Goal: Task Accomplishment & Management: Use online tool/utility

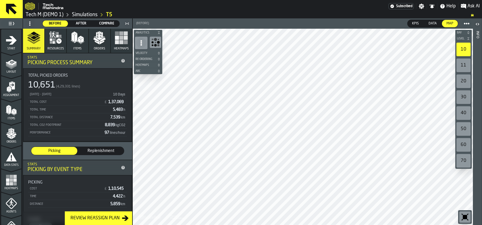
click at [118, 41] on icon "button" at bounding box center [121, 38] width 14 height 14
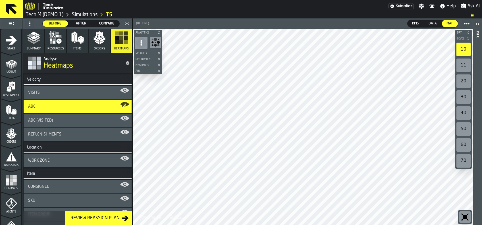
click at [61, 88] on div "Visits" at bounding box center [78, 93] width 108 height 14
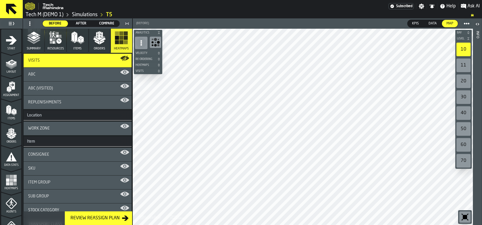
scroll to position [114, 0]
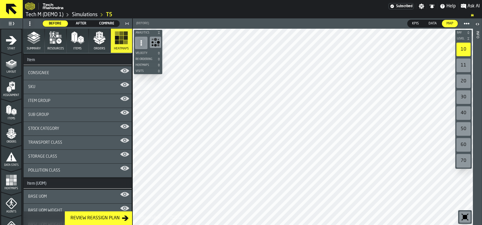
click at [41, 97] on div "Item Group" at bounding box center [78, 101] width 108 height 14
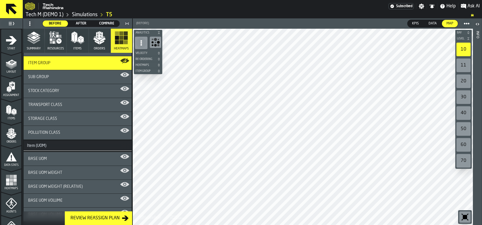
scroll to position [0, 0]
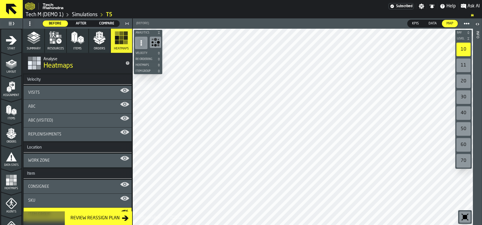
click at [24, 41] on button "Summary" at bounding box center [33, 41] width 21 height 24
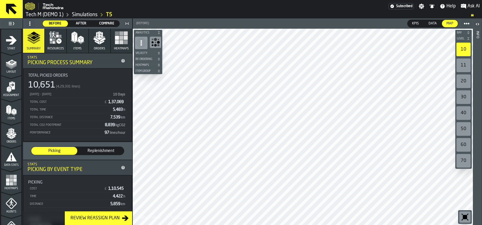
click at [109, 23] on span "Compare" at bounding box center [106, 23] width 21 height 5
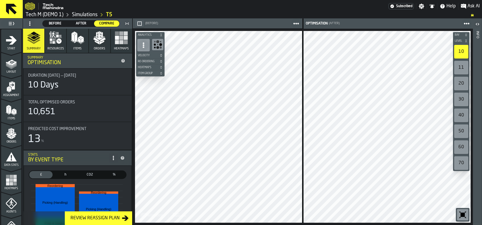
click at [120, 41] on rect "button" at bounding box center [121, 42] width 4 height 4
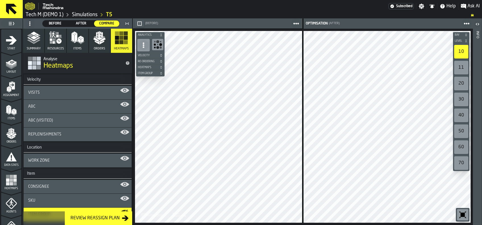
click at [44, 104] on div "ABC" at bounding box center [77, 106] width 99 height 5
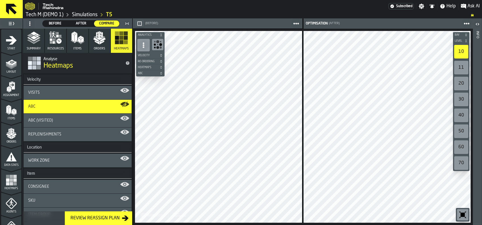
drag, startPoint x: 39, startPoint y: 39, endPoint x: 239, endPoint y: 30, distance: 199.6
click at [38, 39] on icon "button" at bounding box center [34, 38] width 14 height 14
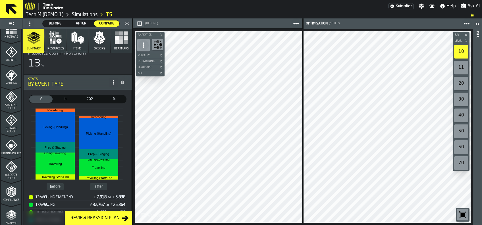
scroll to position [223, 0]
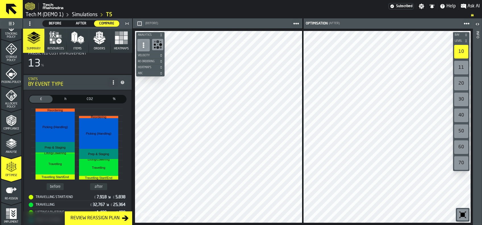
click at [11, 191] on icon "menu Re-assign" at bounding box center [11, 190] width 11 height 11
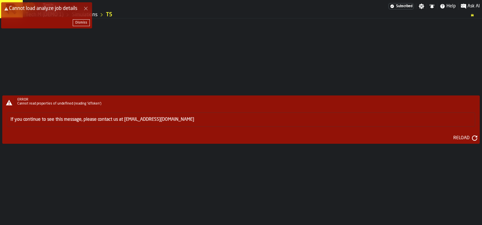
click at [460, 137] on div "Reload" at bounding box center [461, 138] width 21 height 7
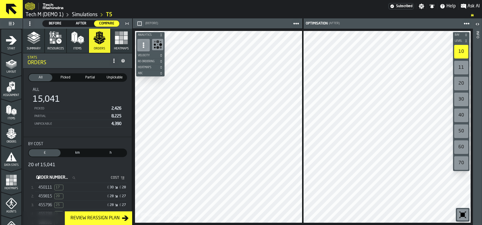
click at [43, 187] on span "450111" at bounding box center [45, 187] width 14 height 5
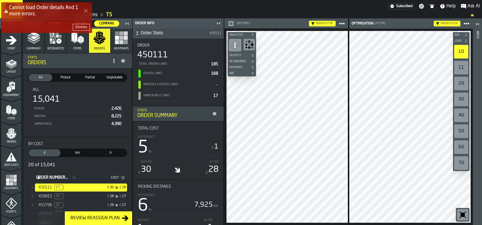
click at [127, 22] on div "Cannot load Order details And 1 more errors. Dismiss" at bounding box center [242, 19] width 482 height 37
click at [126, 22] on div "Cannot load Order details And 1 more errors. Dismiss" at bounding box center [242, 19] width 482 height 37
click at [80, 26] on div "Dismiss" at bounding box center [81, 27] width 12 height 4
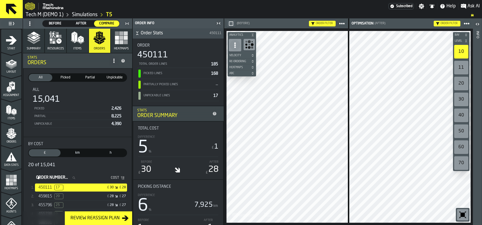
click at [129, 23] on icon "button-toggle-Close me" at bounding box center [127, 23] width 7 height 7
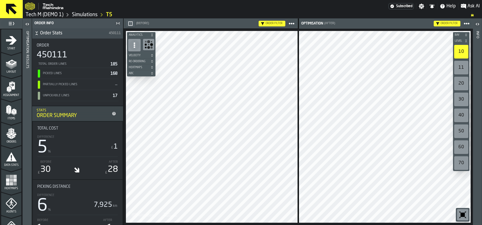
click at [26, 25] on icon "button-toggle-Open" at bounding box center [25, 24] width 1 height 2
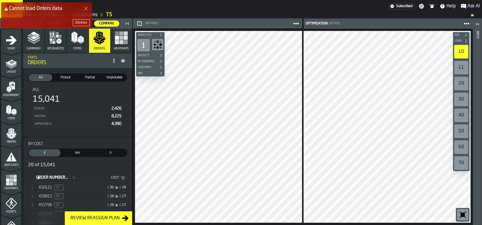
click at [79, 22] on div "Dismiss" at bounding box center [81, 23] width 12 height 4
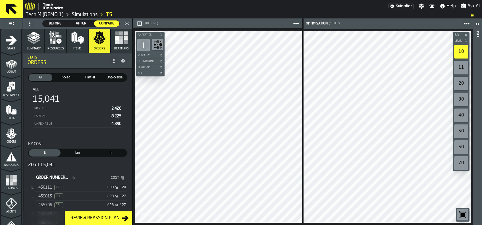
click at [100, 39] on icon "button" at bounding box center [99, 36] width 7 height 8
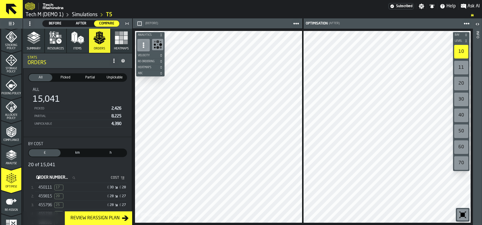
scroll to position [223, 0]
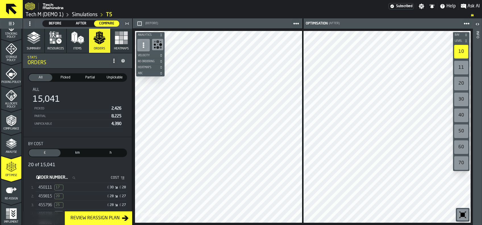
click at [12, 194] on icon "menu Re-assign" at bounding box center [11, 190] width 11 height 11
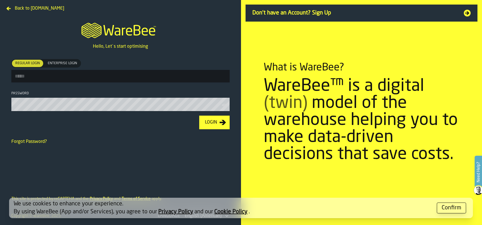
type input "**********"
click at [211, 123] on div "Login" at bounding box center [210, 122] width 17 height 7
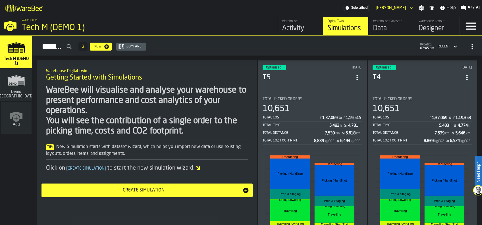
click at [319, 82] on header "Optimised 12 days ago T5" at bounding box center [312, 76] width 100 height 23
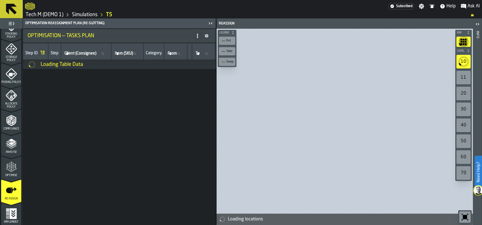
scroll to position [223, 0]
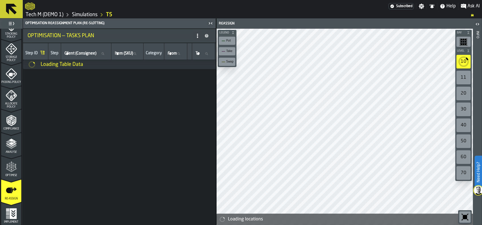
click at [8, 194] on icon "menu Re-assign" at bounding box center [11, 190] width 11 height 11
